Goal: Task Accomplishment & Management: Manage account settings

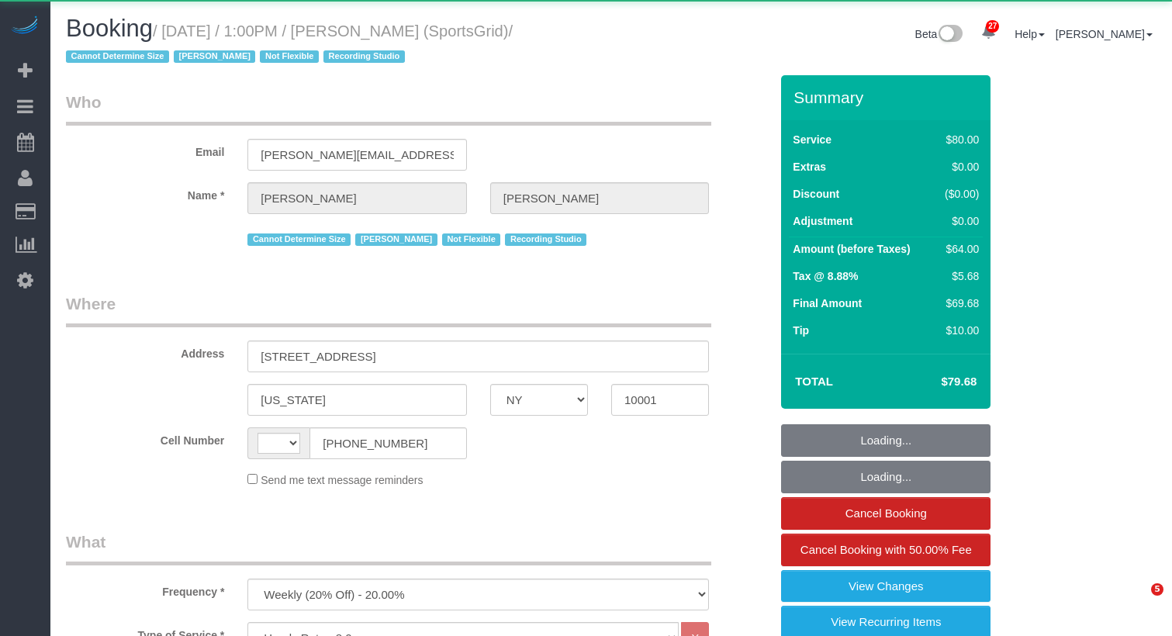
select select "NY"
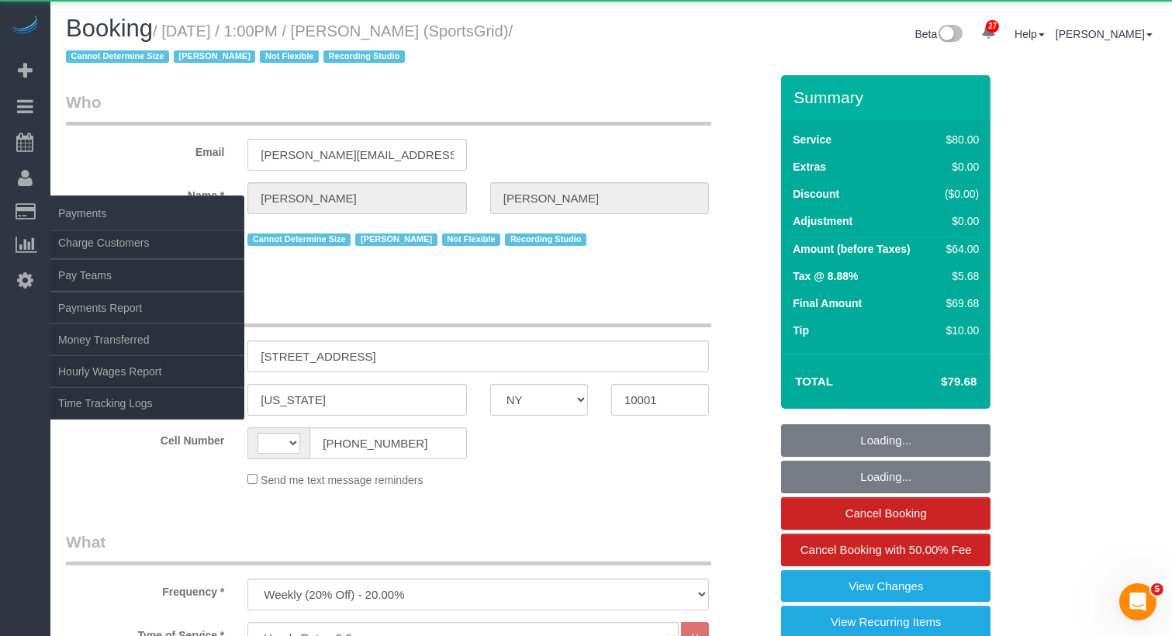
select select "string:[GEOGRAPHIC_DATA]"
select select "string:stripe-pm_1QoRfo4VGloSiKo7CpkoBSCp"
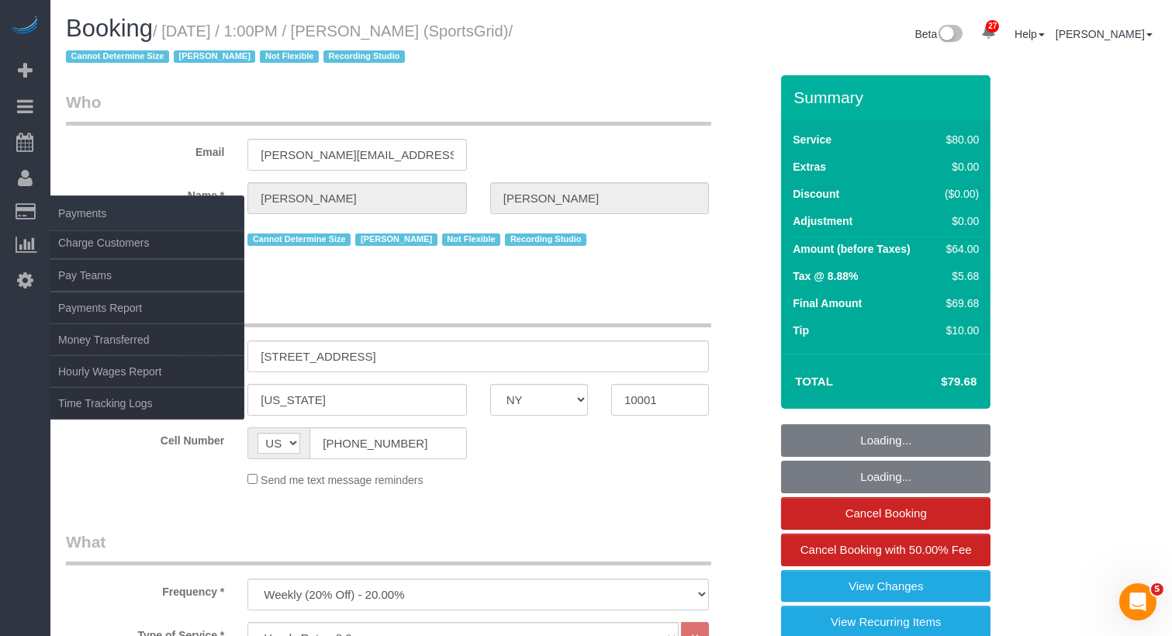
select select "spot1"
select select "number:89"
select select "number:90"
select select "number:15"
select select "number:7"
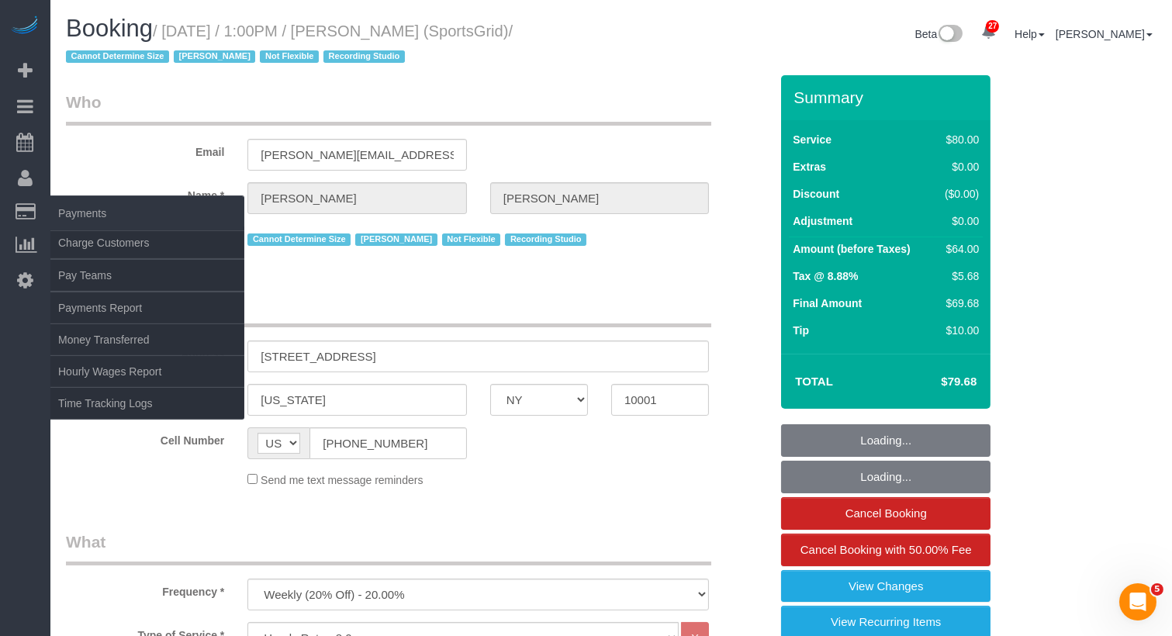
select select "number:21"
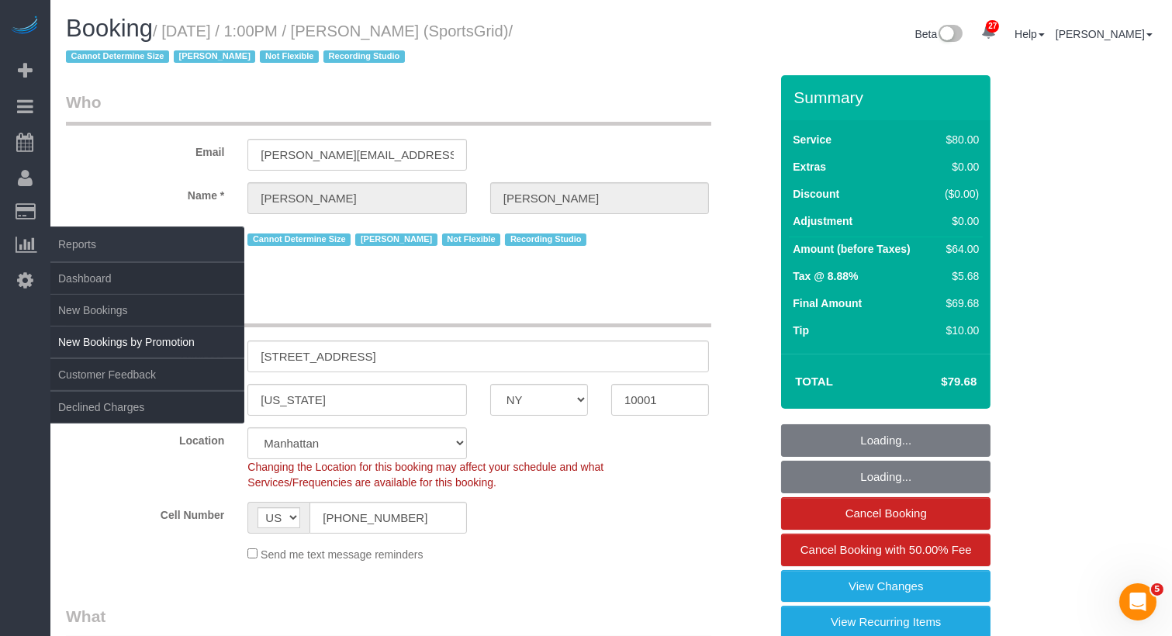
select select "spot46"
select select "object:1590"
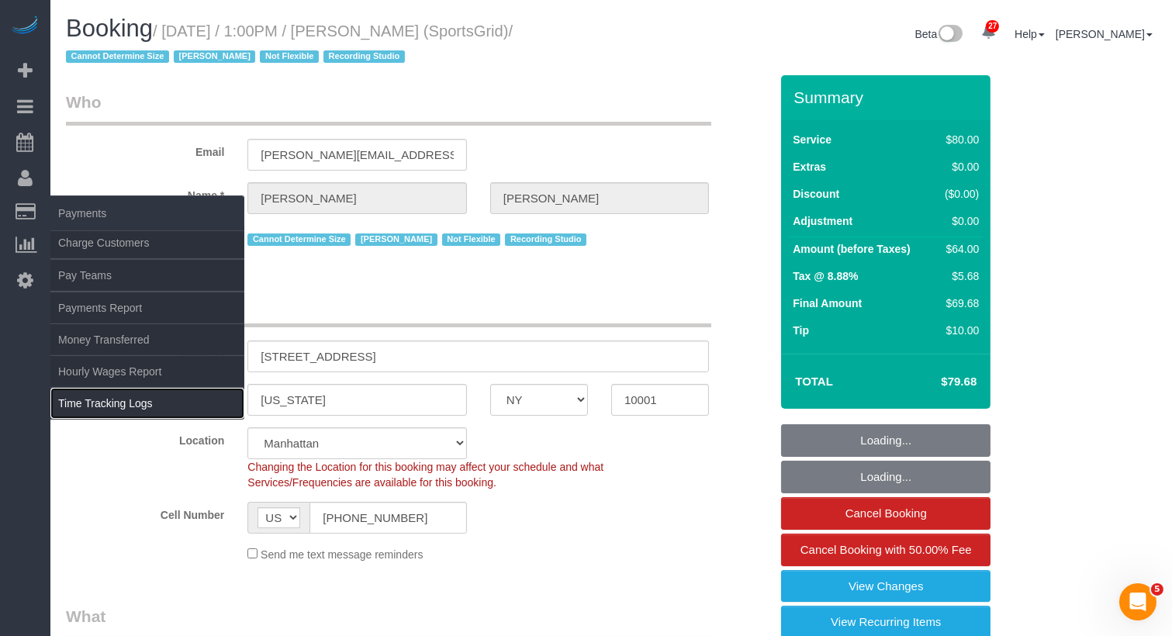
click at [140, 396] on link "Time Tracking Logs" at bounding box center [147, 403] width 194 height 31
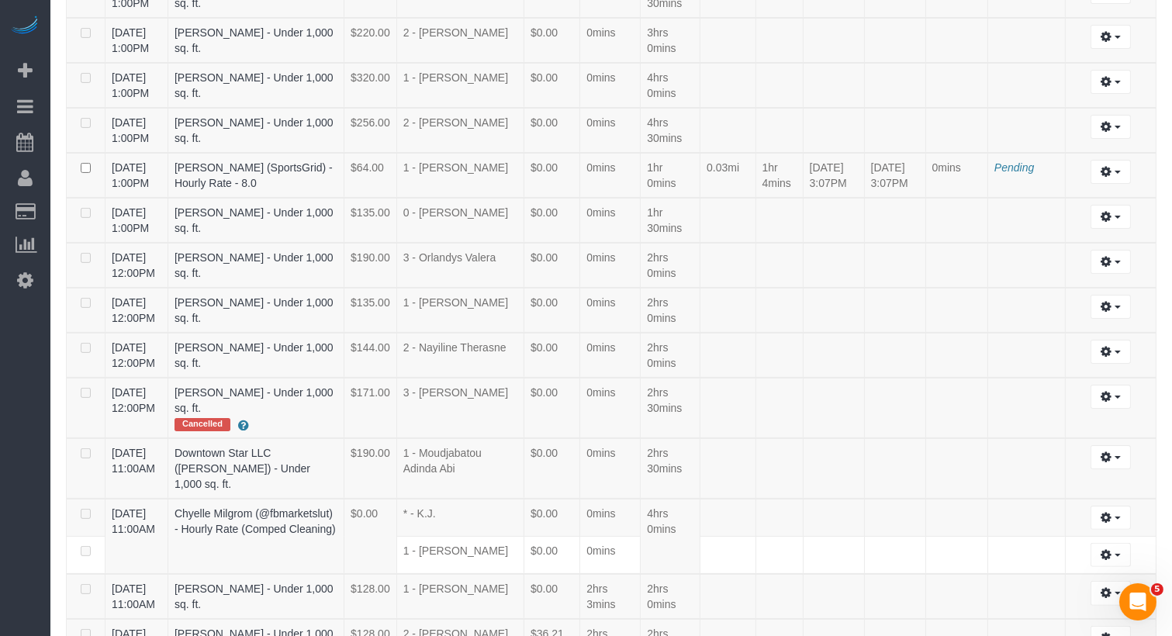
scroll to position [549, 0]
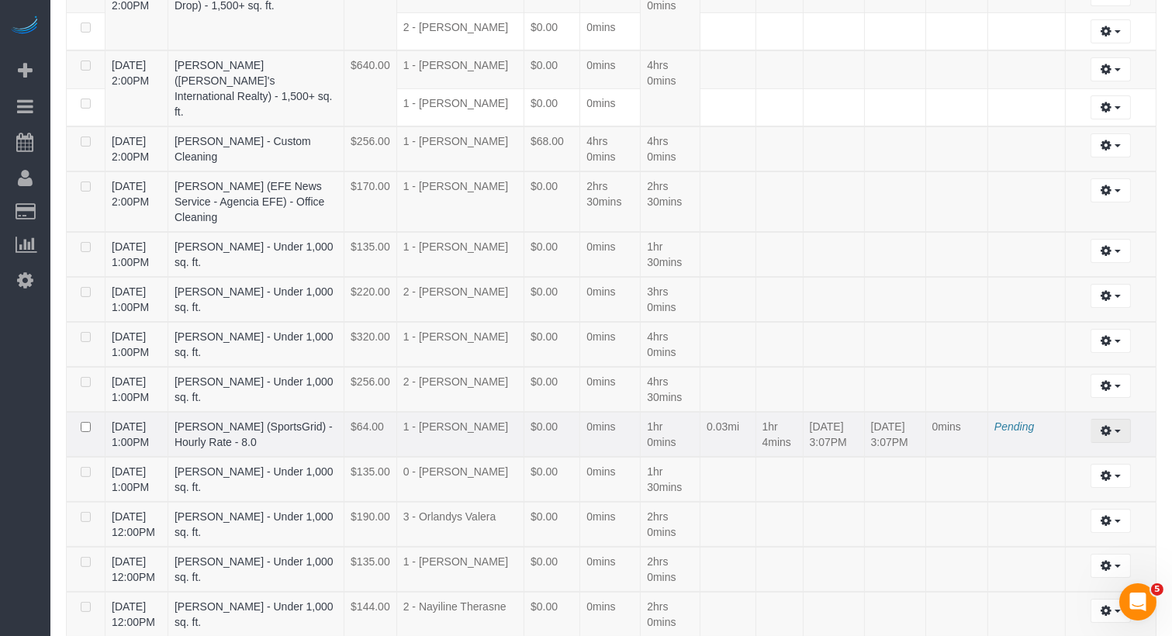
click at [1113, 443] on button "button" at bounding box center [1111, 431] width 40 height 24
click at [1051, 504] on link "Archive ..." at bounding box center [1069, 494] width 123 height 20
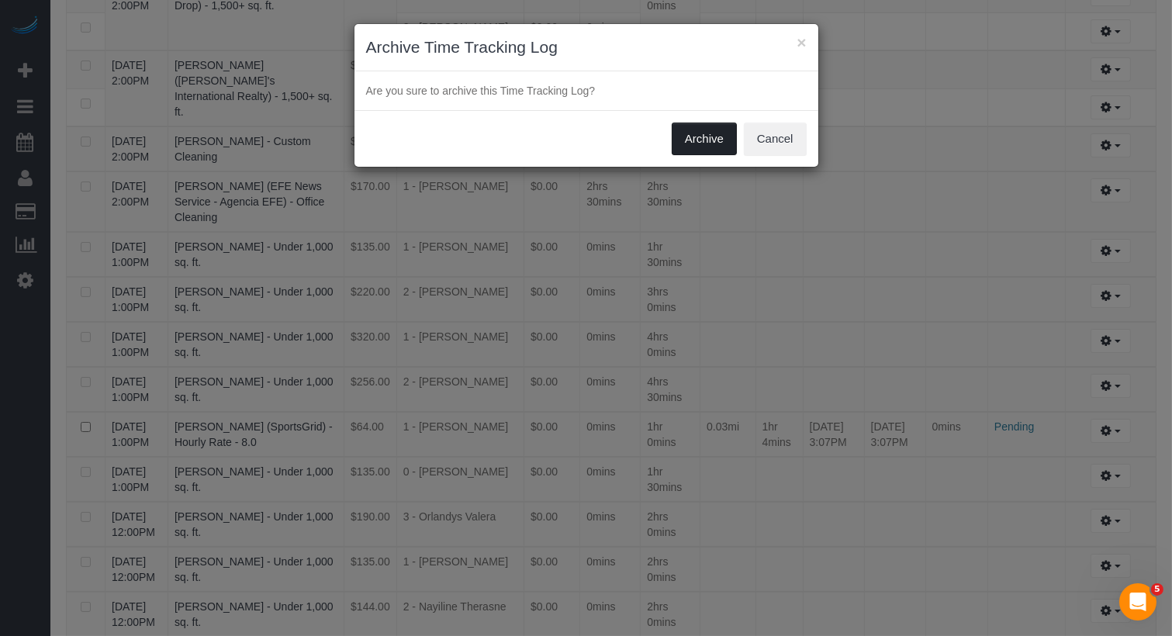
click at [708, 134] on button "Archive" at bounding box center [704, 139] width 65 height 33
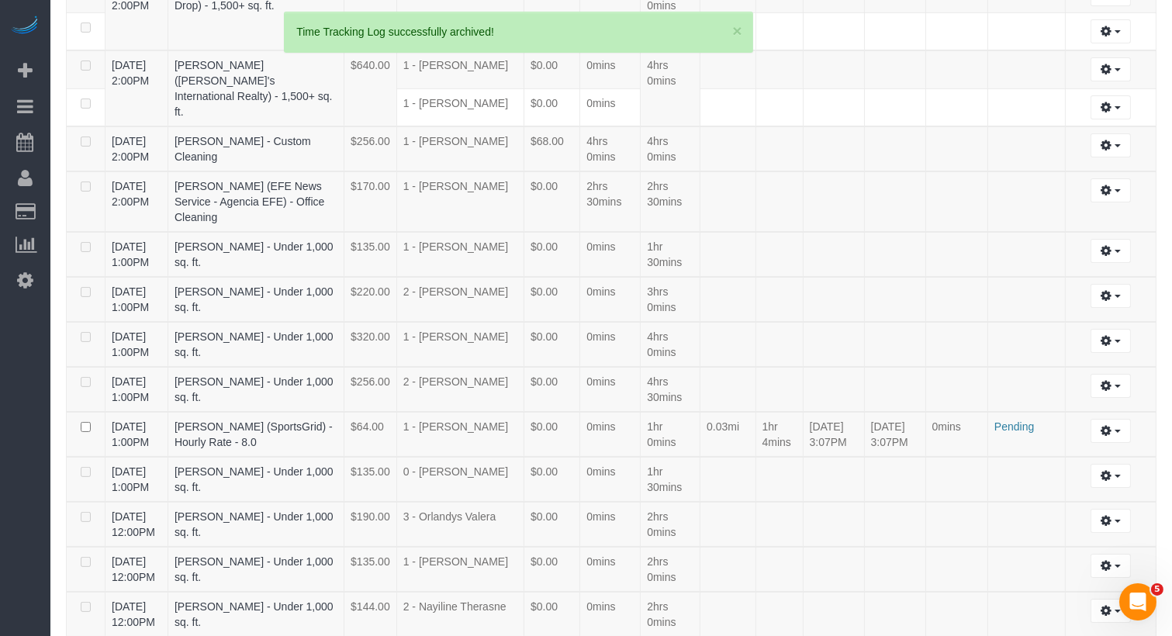
scroll to position [534, 0]
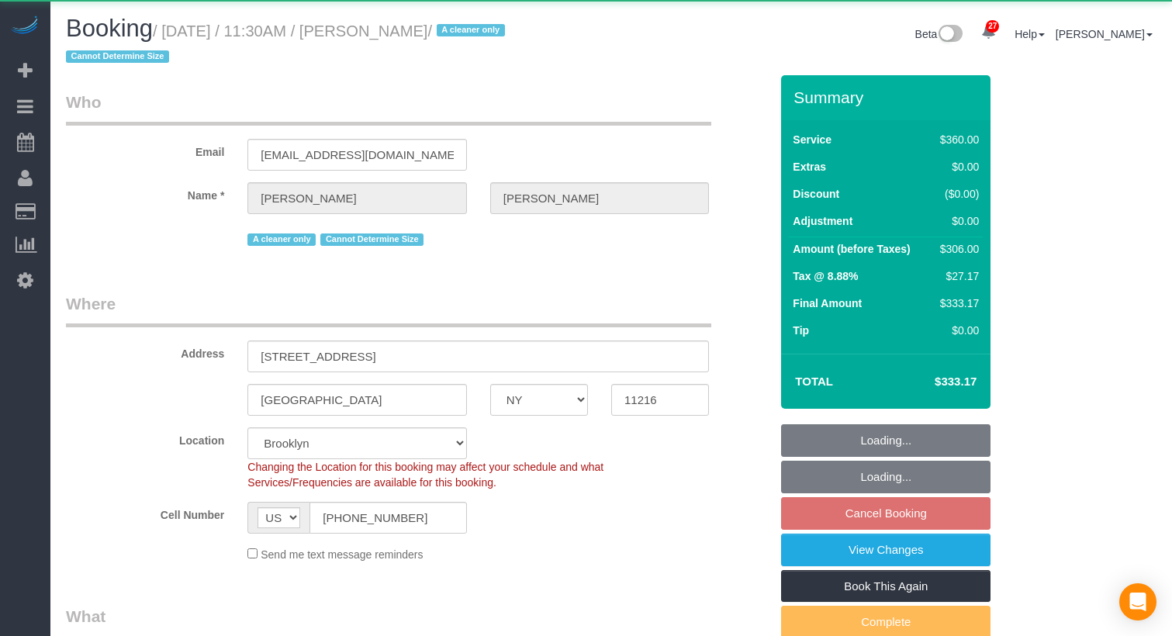
select select "NY"
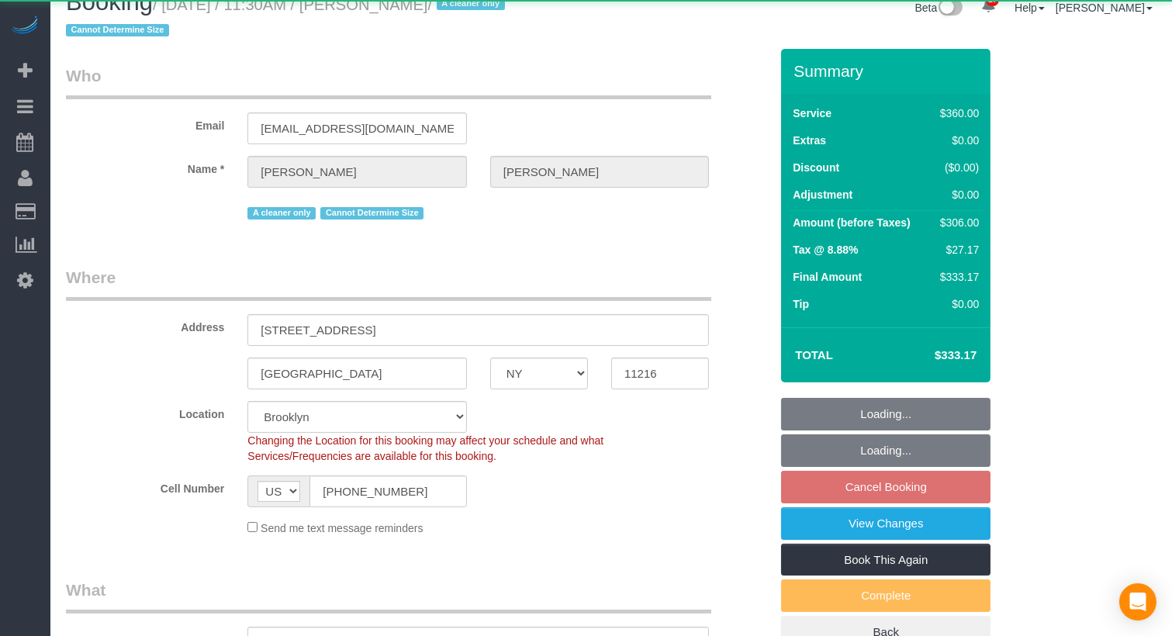
select select "object:1065"
select select "string:stripe-pm_1ROJ8L4VGloSiKo7J4o2l5l0"
select select "270"
select select "number:89"
select select "number:90"
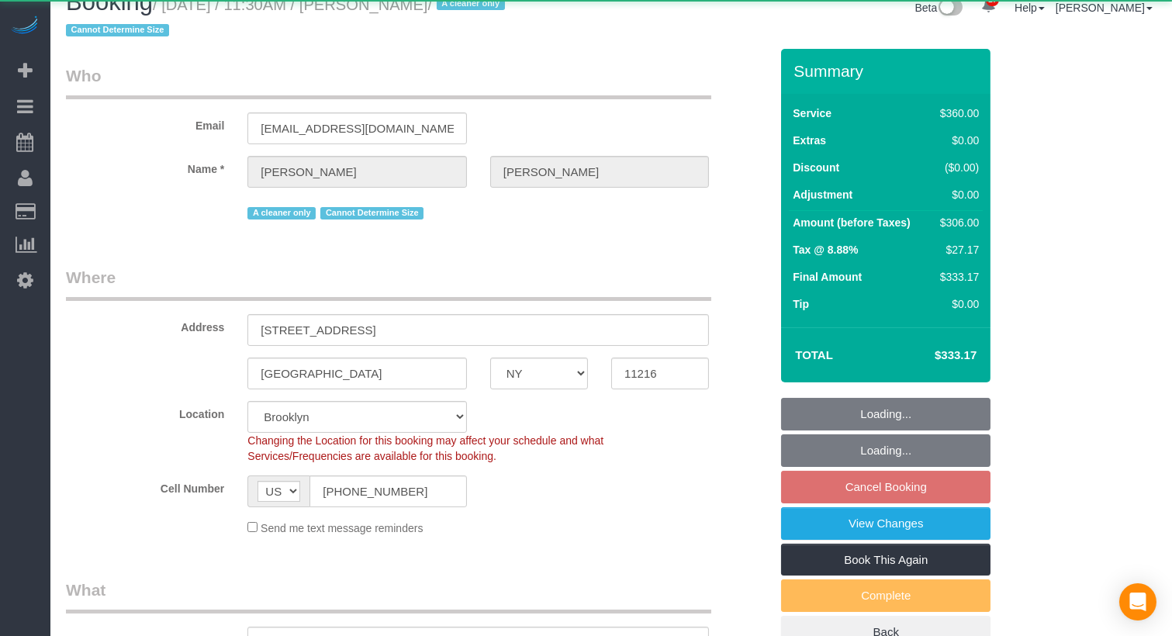
select select "number:15"
select select "number:5"
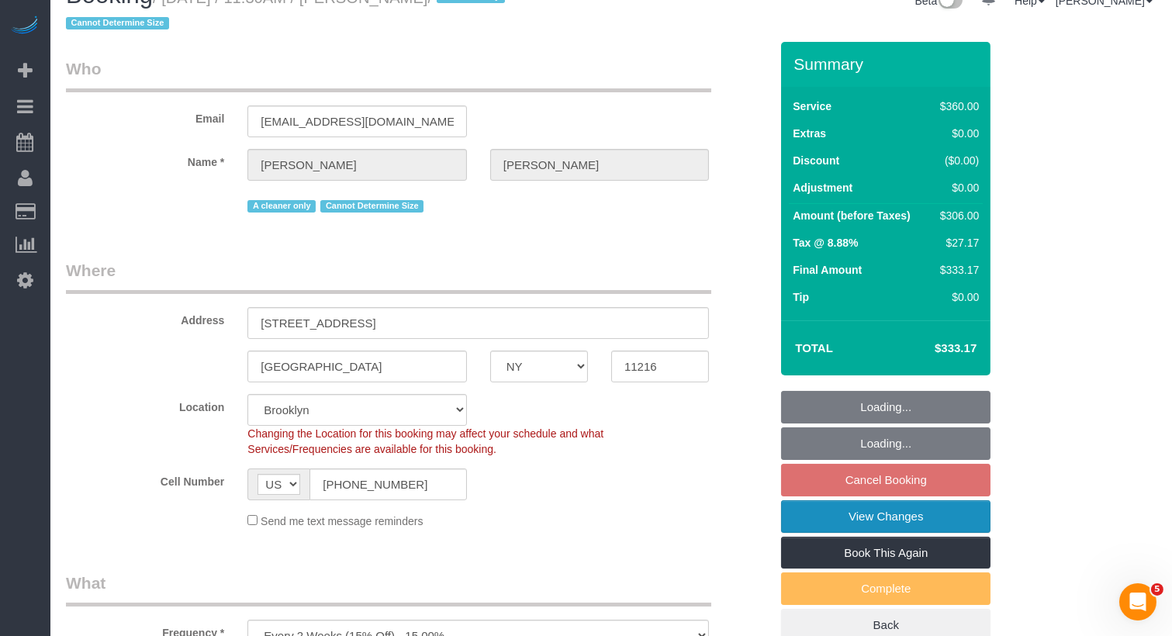
click at [905, 509] on link "View Changes" at bounding box center [886, 516] width 210 height 33
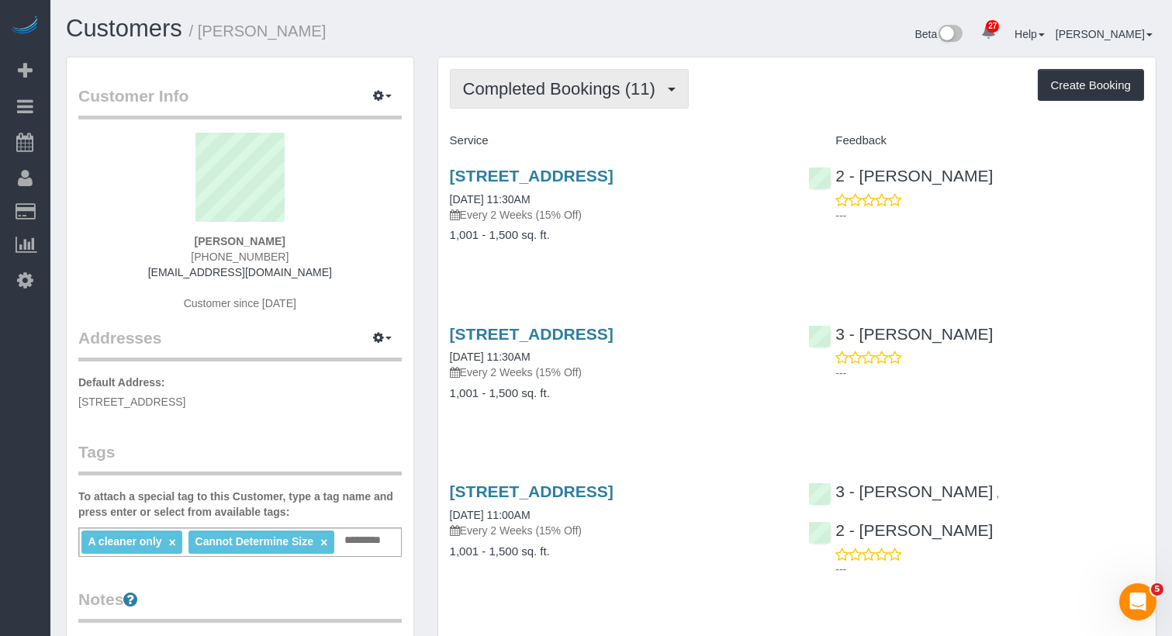
click at [594, 100] on button "Completed Bookings (11)" at bounding box center [569, 89] width 239 height 40
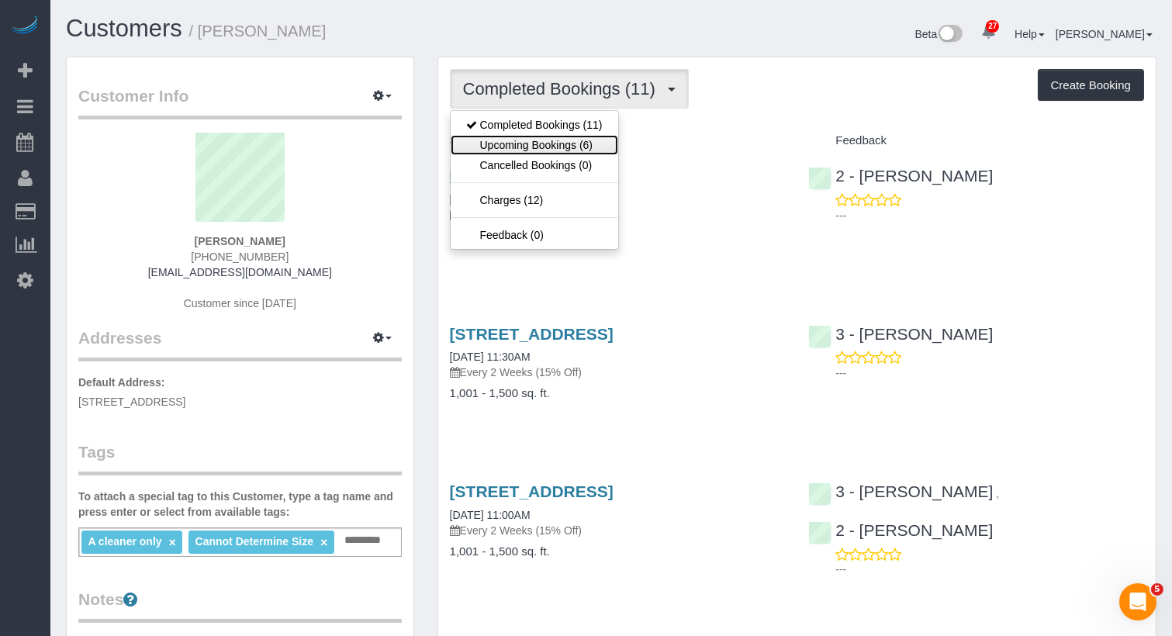
click at [584, 137] on link "Upcoming Bookings (6)" at bounding box center [535, 145] width 168 height 20
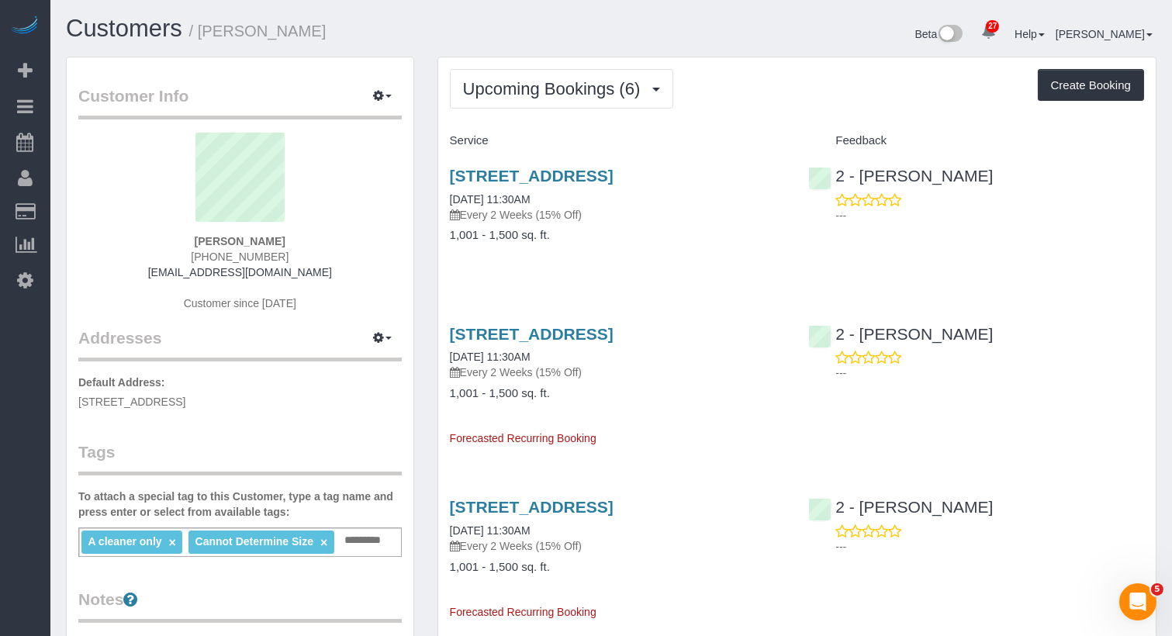
click at [355, 547] on input "text" at bounding box center [368, 541] width 54 height 20
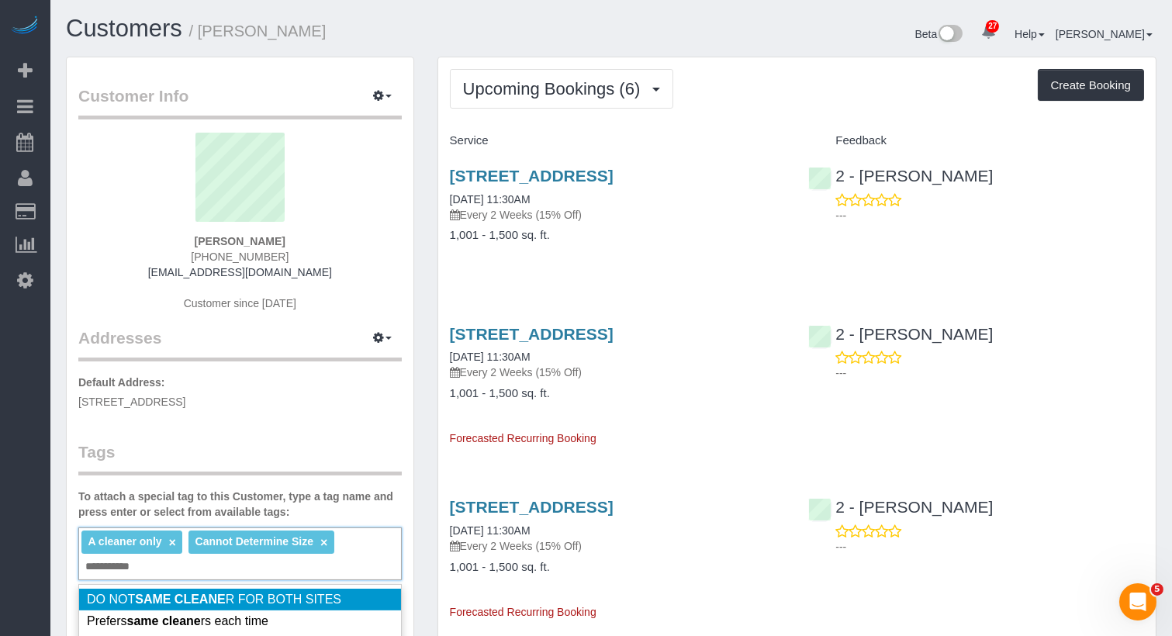
type input "**********"
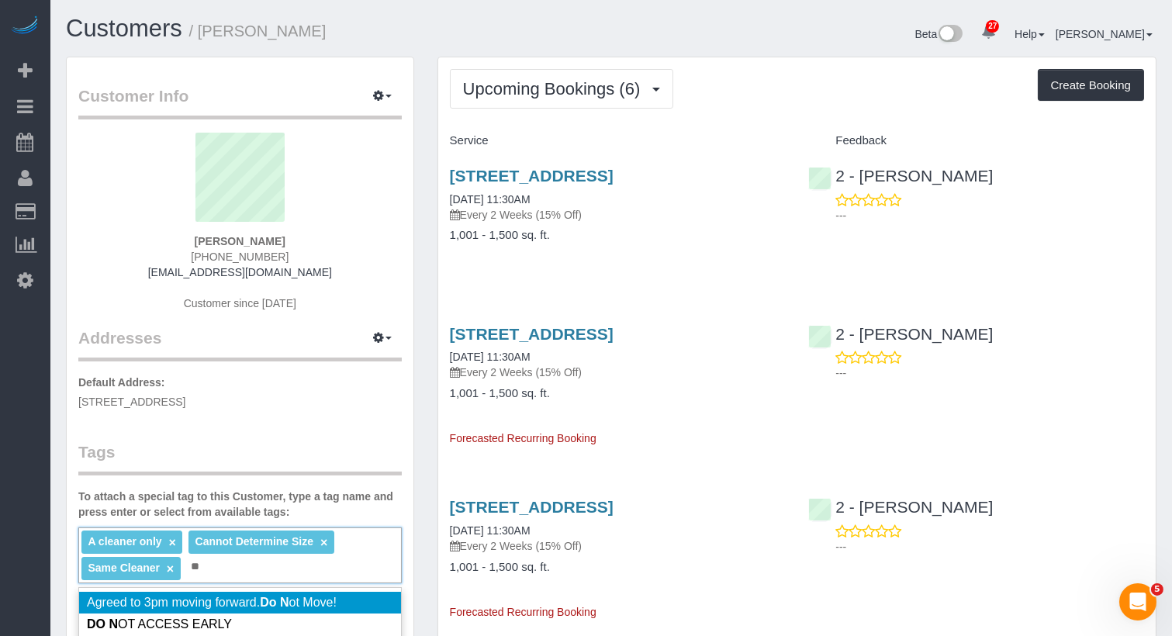
type input "*"
type input "**********"
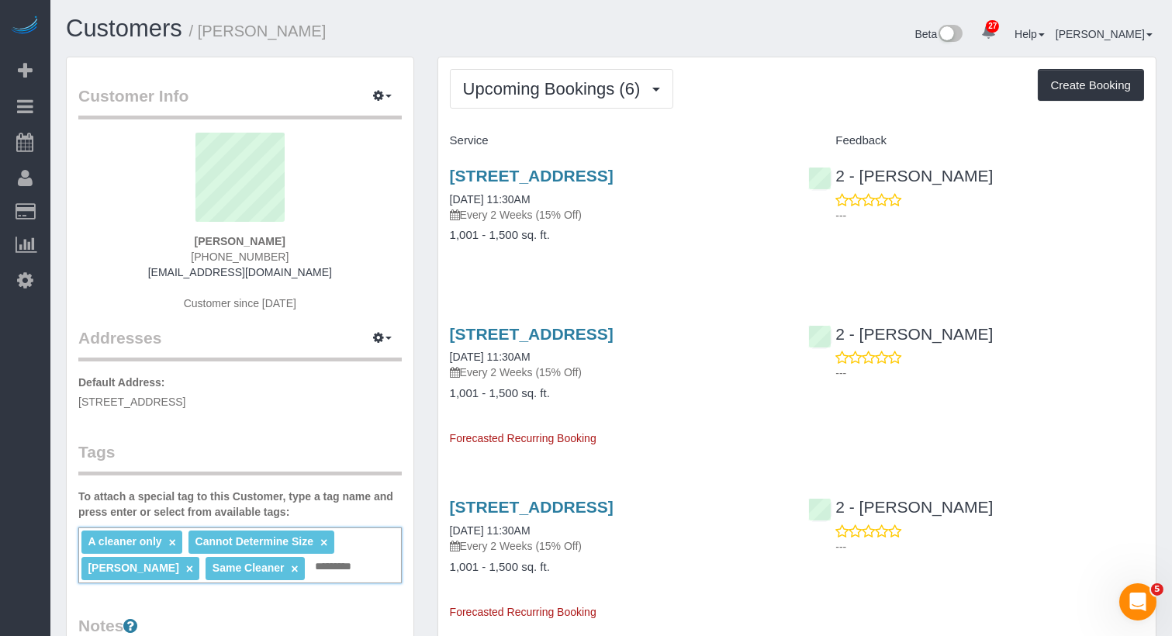
click at [311, 560] on input "text" at bounding box center [338, 567] width 54 height 20
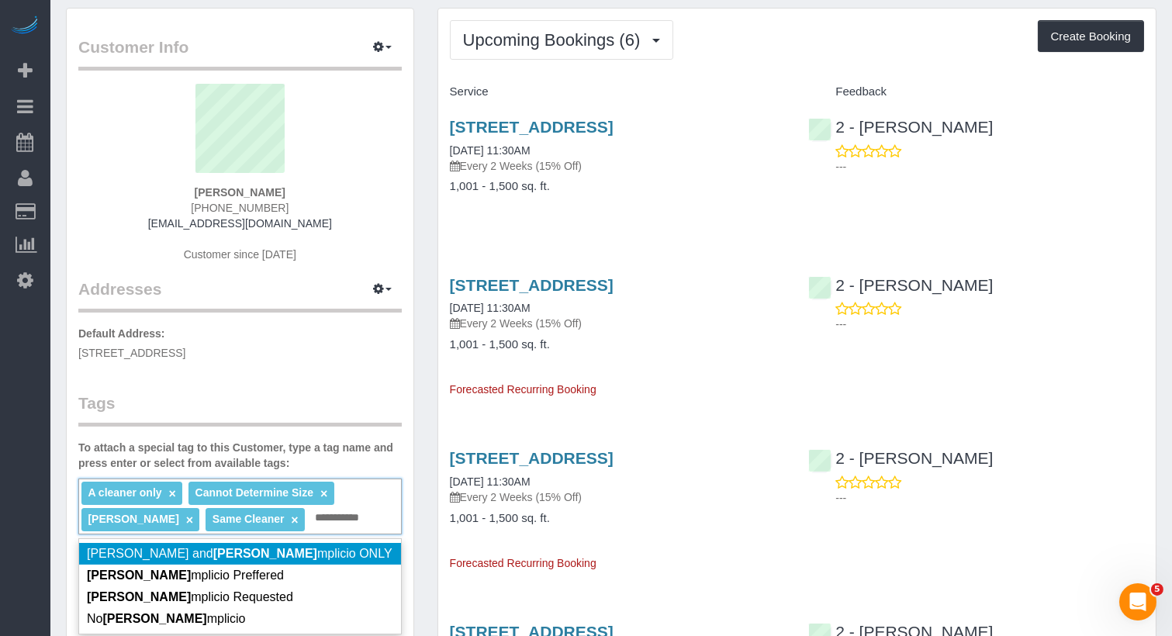
scroll to position [50, 0]
click at [339, 514] on div "**********" at bounding box center [240, 506] width 324 height 56
drag, startPoint x: 347, startPoint y: 514, endPoint x: 288, endPoint y: 514, distance: 59.0
click at [288, 514] on div "**********" at bounding box center [240, 506] width 324 height 56
click at [359, 510] on div "**********" at bounding box center [240, 506] width 324 height 56
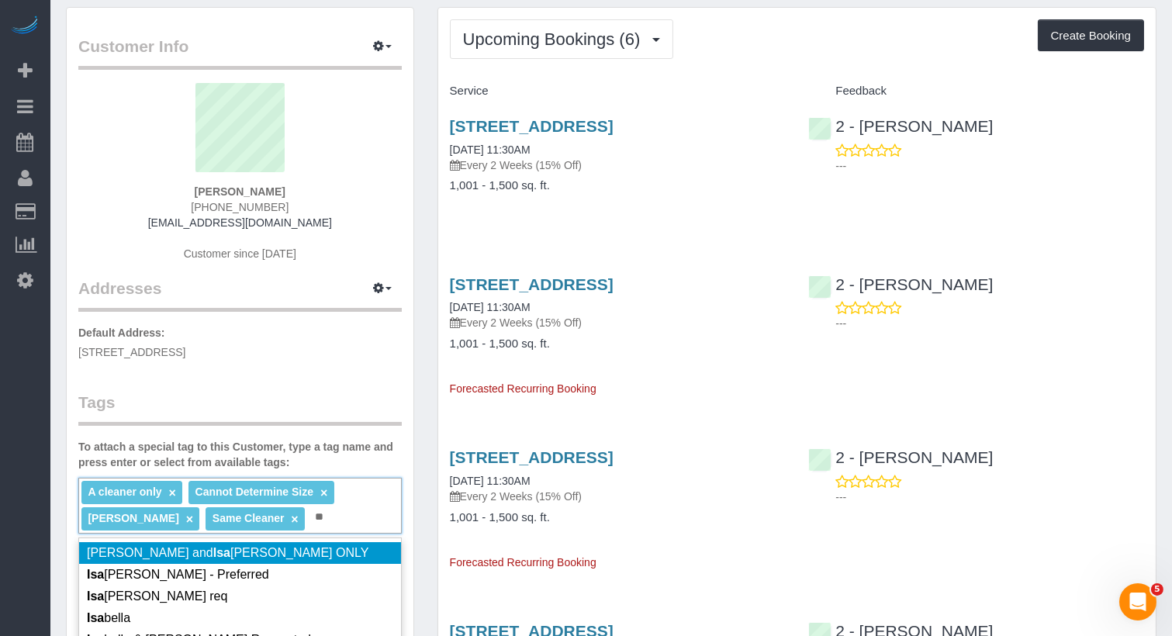
type input "*"
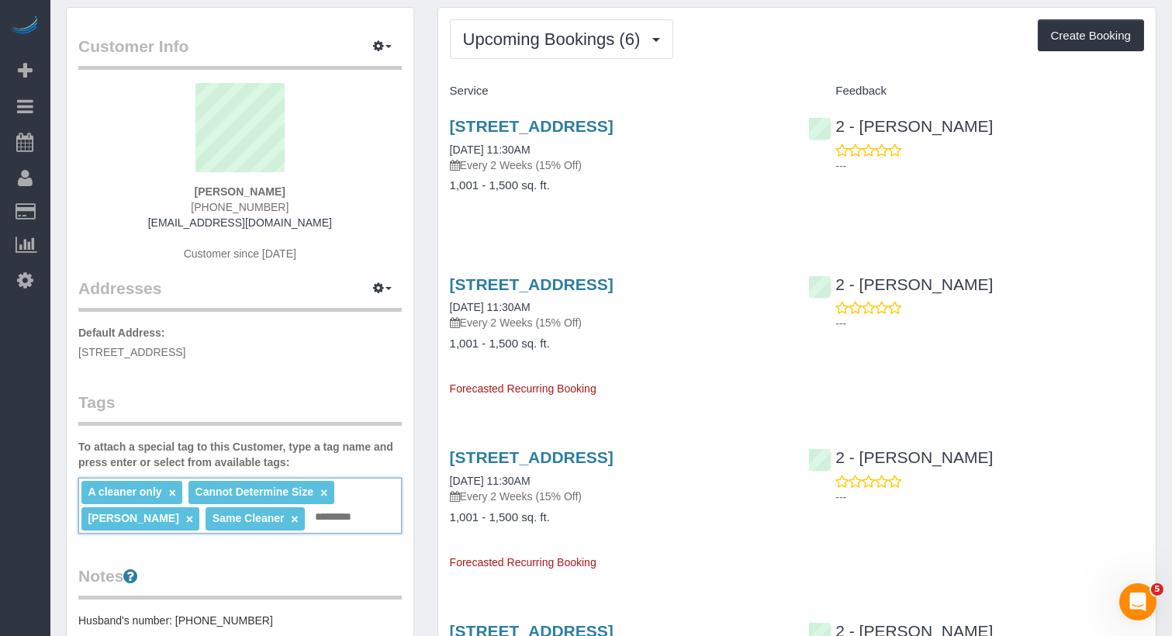
click at [336, 325] on p "Default Address: 334 Jefferson Avenue, Apt.1, Brooklyn, NY 11216" at bounding box center [240, 342] width 324 height 35
click at [566, 48] on button "Upcoming Bookings (6)" at bounding box center [562, 39] width 224 height 40
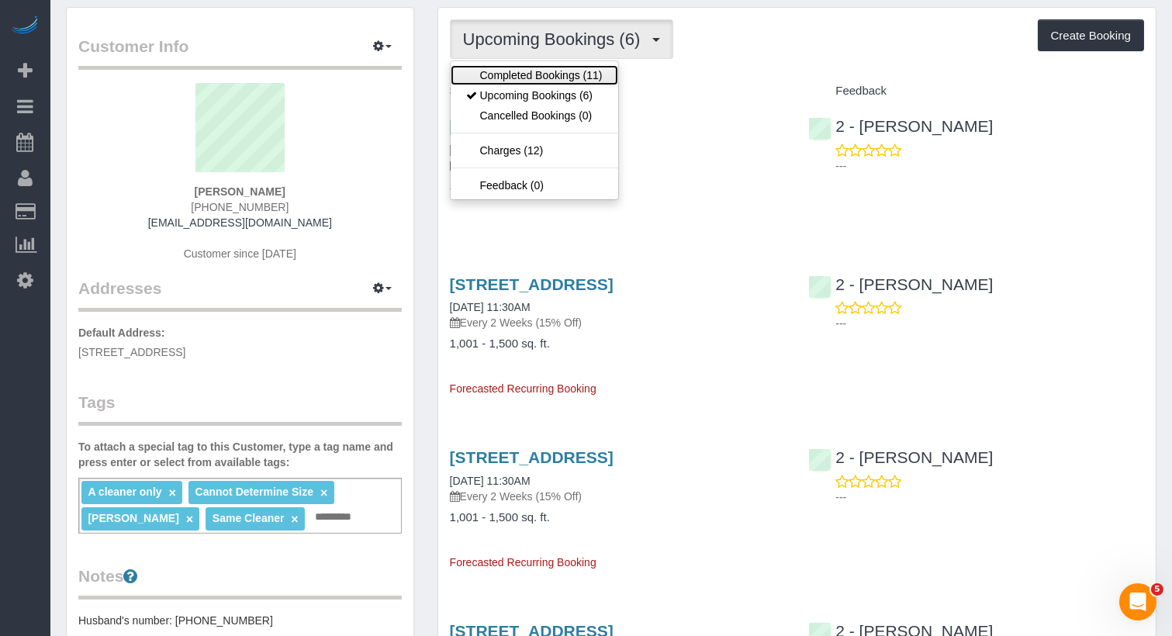
click at [559, 74] on link "Completed Bookings (11)" at bounding box center [535, 75] width 168 height 20
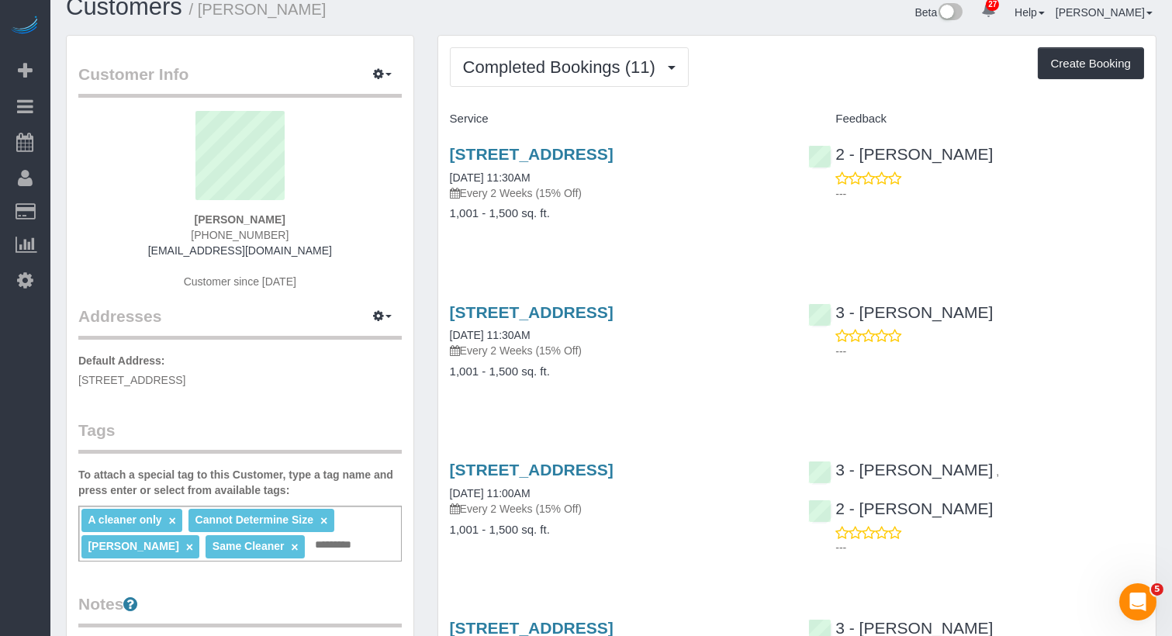
scroll to position [0, 0]
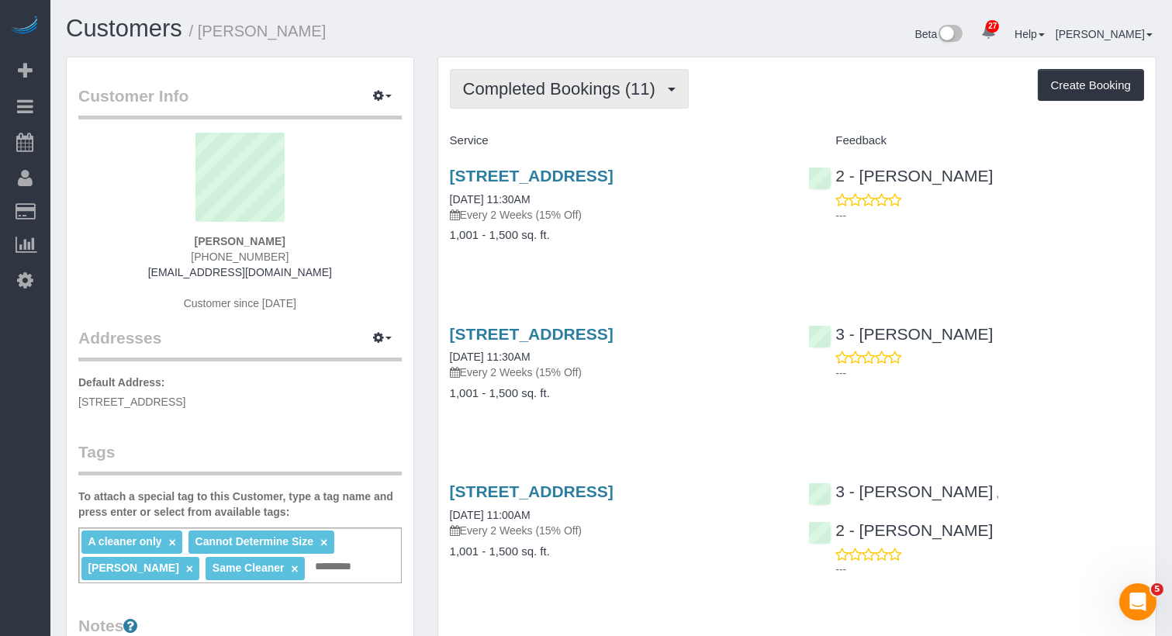
click at [550, 85] on span "Completed Bookings (11)" at bounding box center [563, 88] width 200 height 19
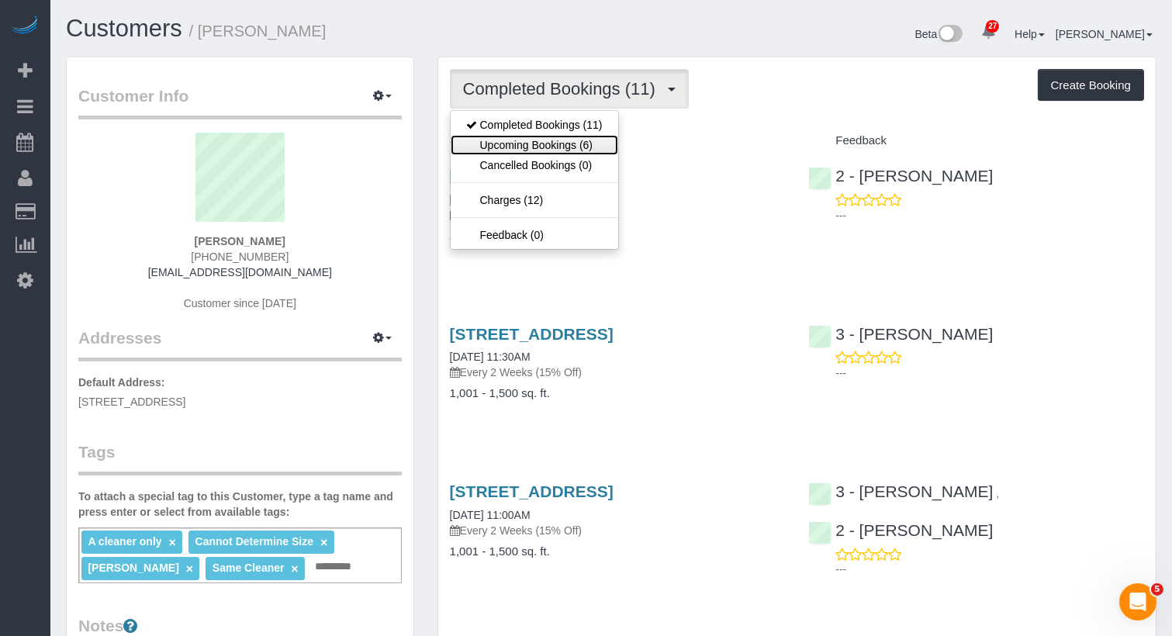
click at [531, 144] on link "Upcoming Bookings (6)" at bounding box center [535, 145] width 168 height 20
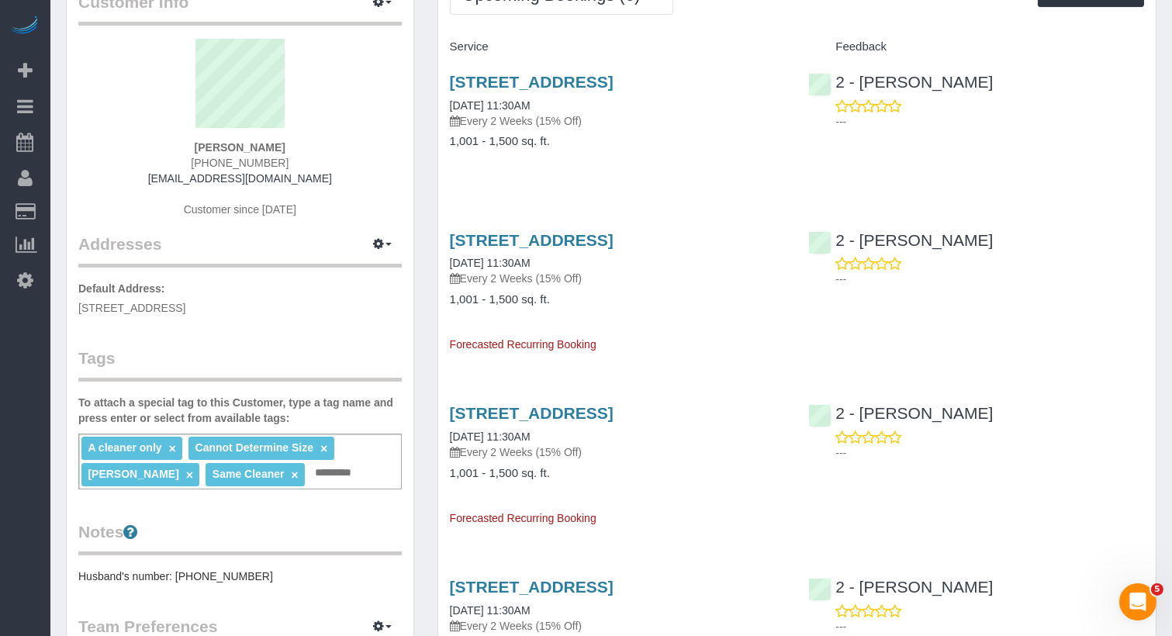
scroll to position [217, 0]
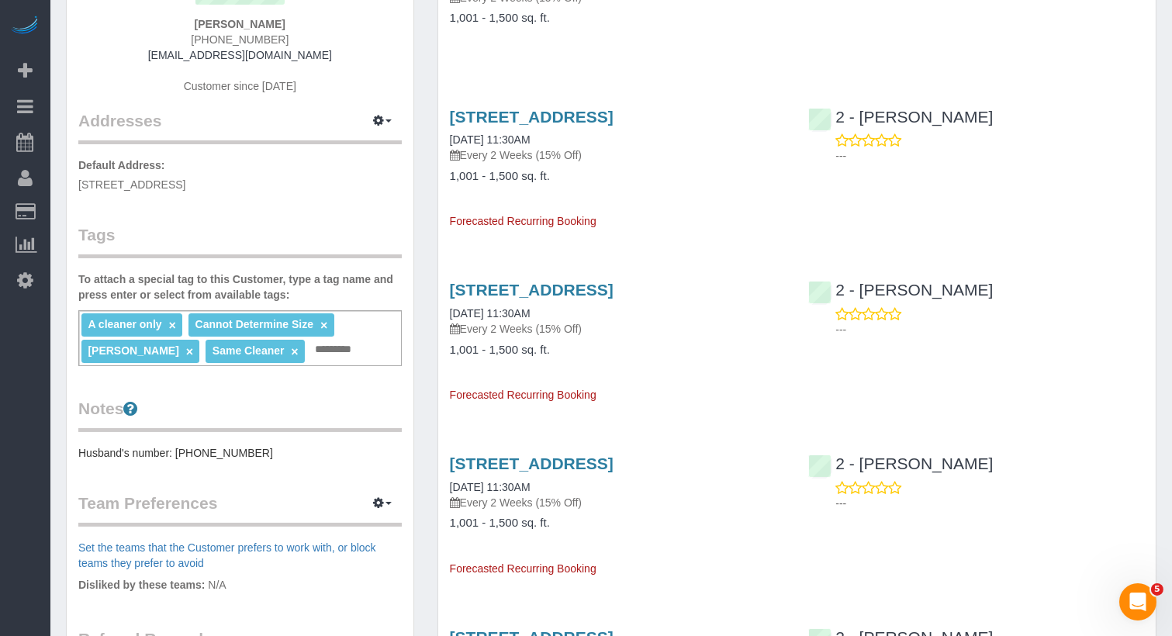
click at [186, 352] on link "×" at bounding box center [189, 351] width 7 height 13
click at [256, 353] on div "A cleaner only × Cannot Determine Size × Same Cleaner × Add a tag" at bounding box center [240, 338] width 324 height 56
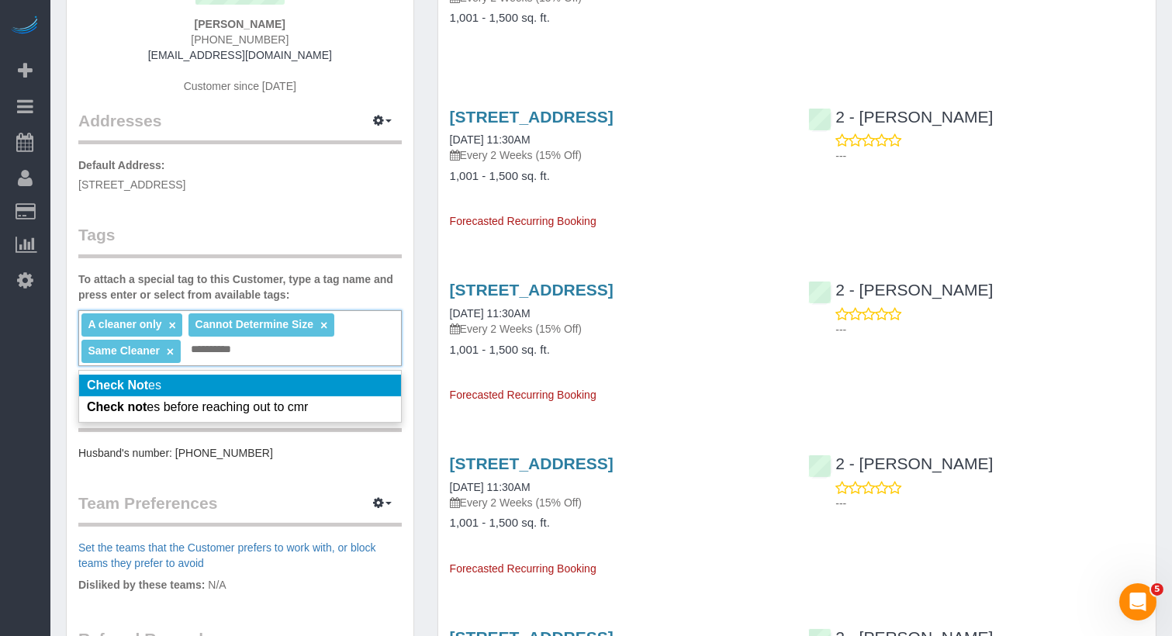
type input "**********"
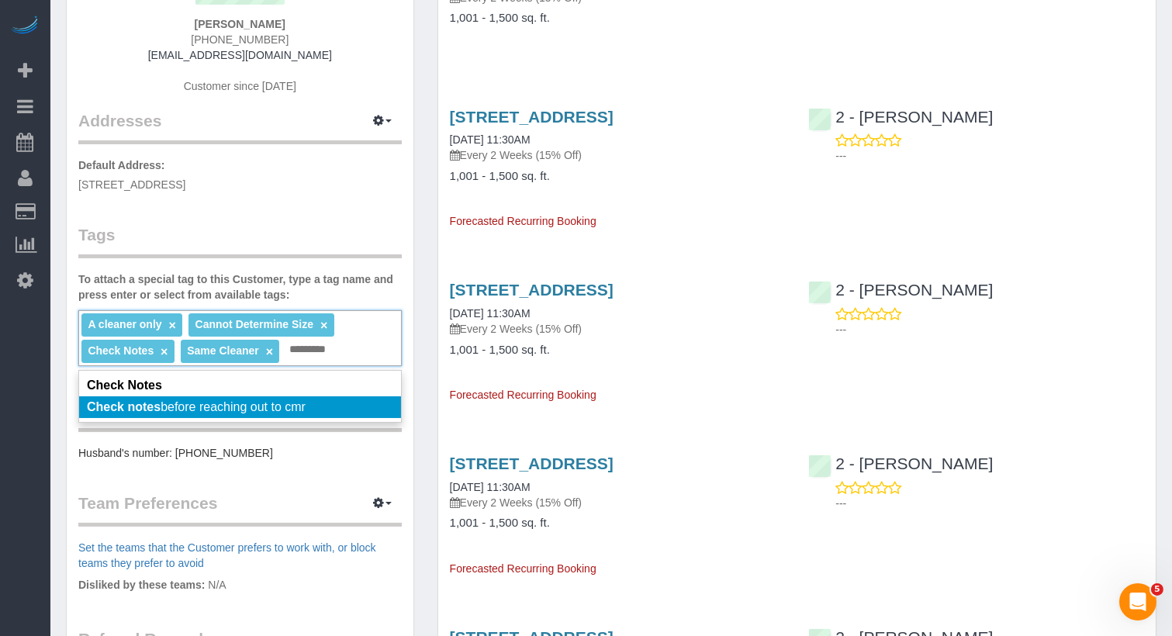
click at [192, 463] on div "Customer Info Edit Contact Info Send Message Email Preferences Special Sales Ta…" at bounding box center [240, 358] width 347 height 1037
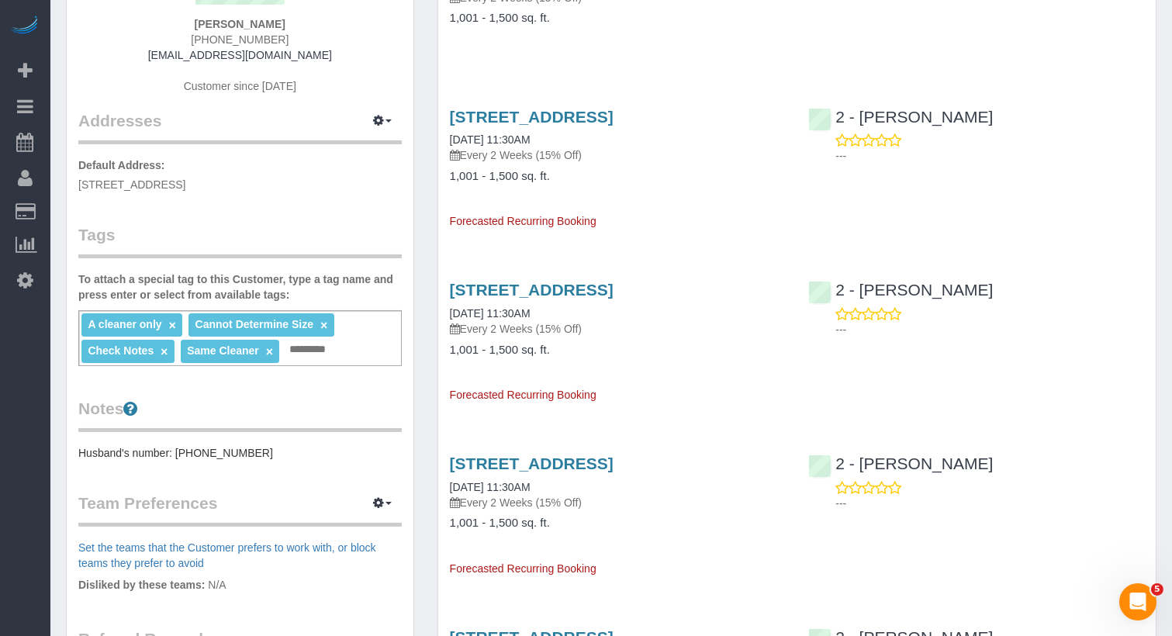
click at [225, 447] on pre "Husband's number: (713) 628-6478" at bounding box center [240, 453] width 324 height 16
click at [273, 455] on pre "Husband's number: (713) 628-6478" at bounding box center [240, 453] width 324 height 16
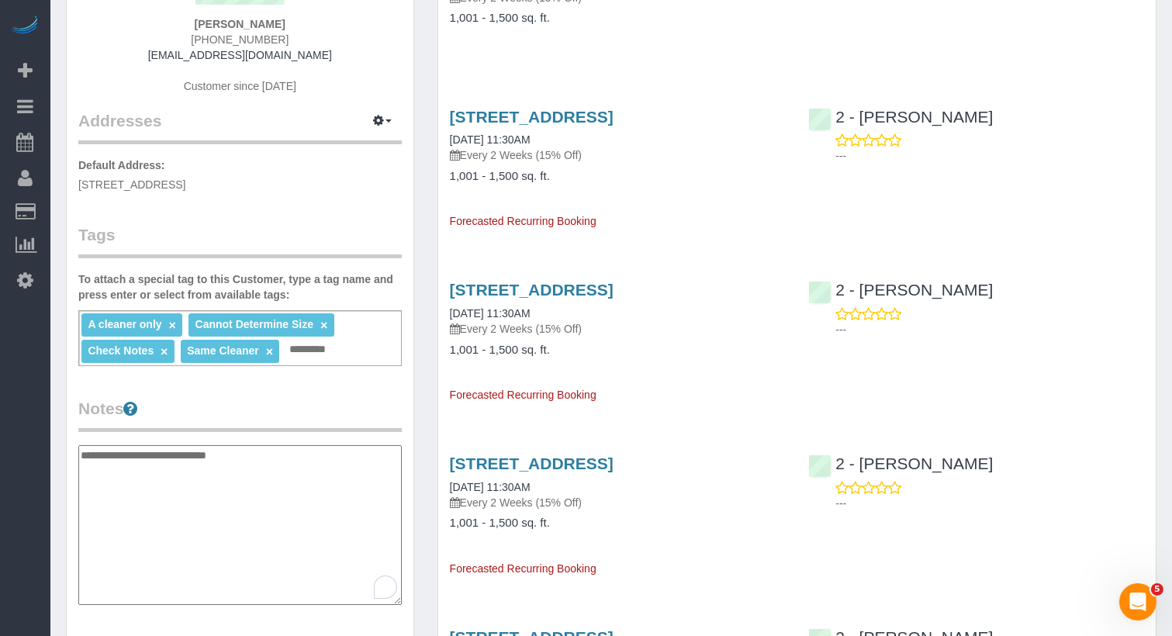
type textarea "**********"
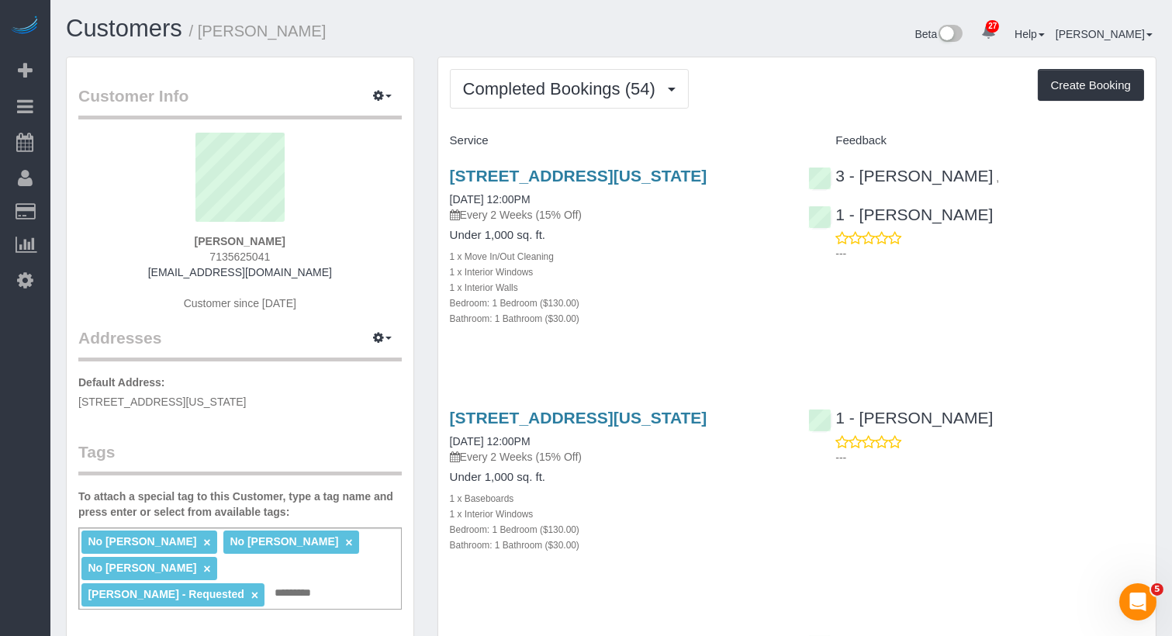
click at [507, 87] on span "Completed Bookings (54)" at bounding box center [563, 88] width 200 height 19
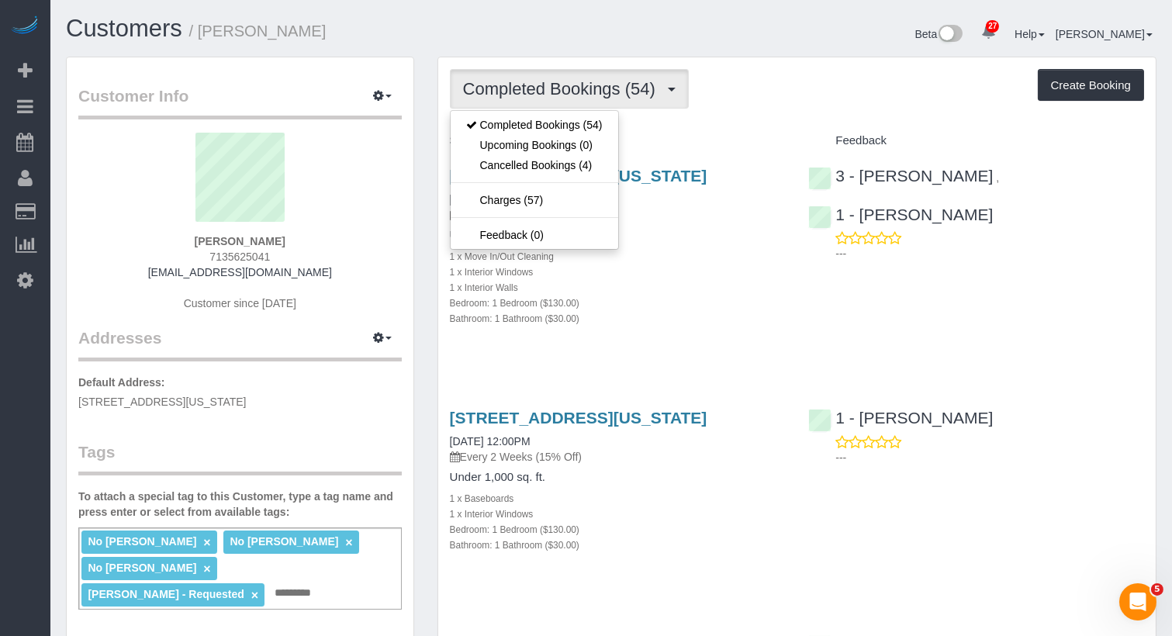
click at [783, 142] on h4 "Service" at bounding box center [618, 140] width 336 height 13
